Goal: Entertainment & Leisure: Consume media (video, audio)

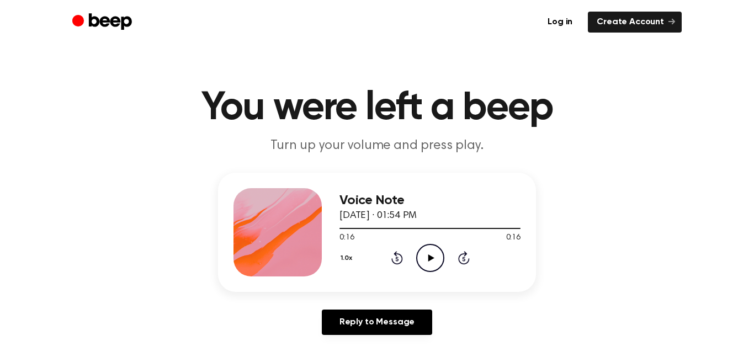
click at [433, 252] on icon "Play Audio" at bounding box center [430, 258] width 28 height 28
click at [430, 258] on icon at bounding box center [431, 258] width 6 height 7
click at [427, 257] on icon "Play Audio" at bounding box center [430, 258] width 28 height 28
click at [427, 262] on icon "Play Audio" at bounding box center [430, 258] width 28 height 28
click at [431, 270] on icon "Play Audio" at bounding box center [430, 258] width 28 height 28
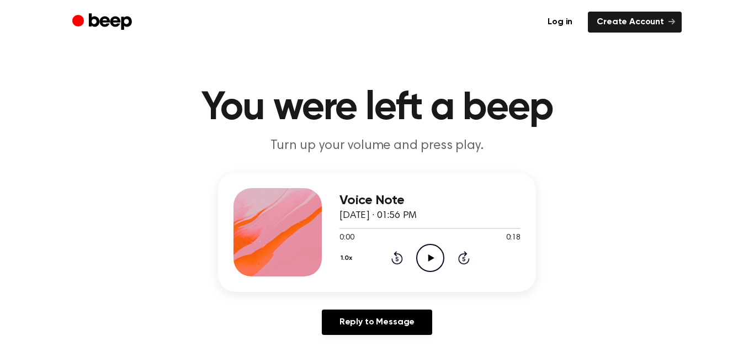
click at [436, 263] on icon "Play Audio" at bounding box center [430, 258] width 28 height 28
click at [430, 263] on icon "Play Audio" at bounding box center [430, 258] width 28 height 28
click at [426, 264] on icon "Pause Audio" at bounding box center [430, 258] width 28 height 28
click at [436, 253] on icon "Play Audio" at bounding box center [430, 258] width 28 height 28
